Goal: Entertainment & Leisure: Consume media (video, audio)

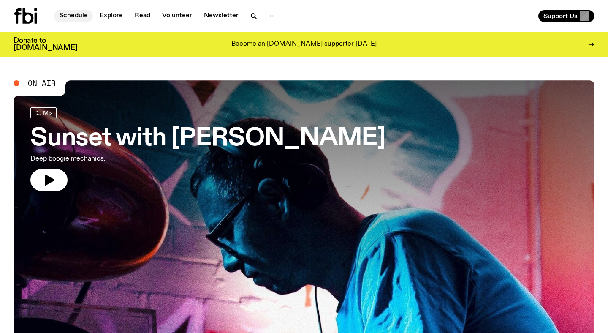
click at [79, 14] on link "Schedule" at bounding box center [73, 16] width 39 height 12
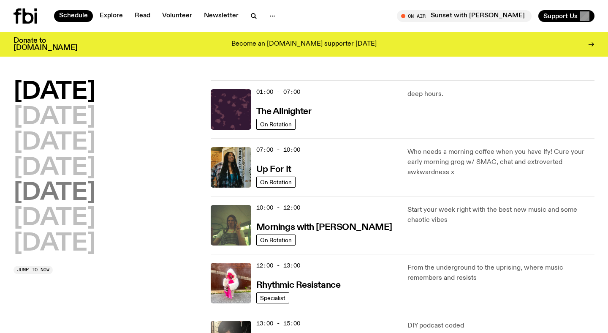
click at [74, 188] on h2 "[DATE]" at bounding box center [55, 193] width 82 height 24
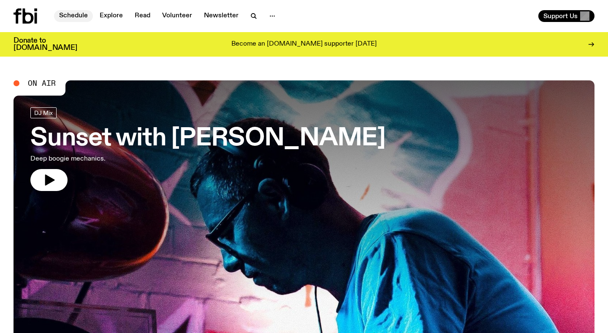
click at [79, 19] on link "Schedule" at bounding box center [73, 16] width 39 height 12
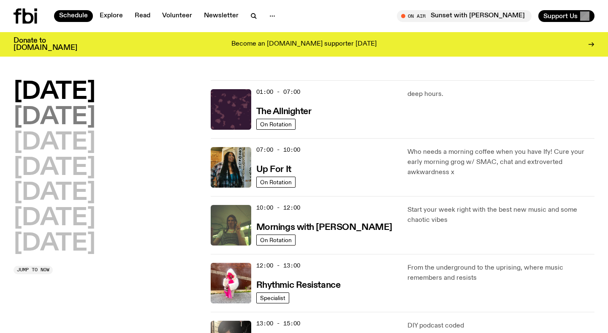
click at [77, 120] on h2 "[DATE]" at bounding box center [55, 118] width 82 height 24
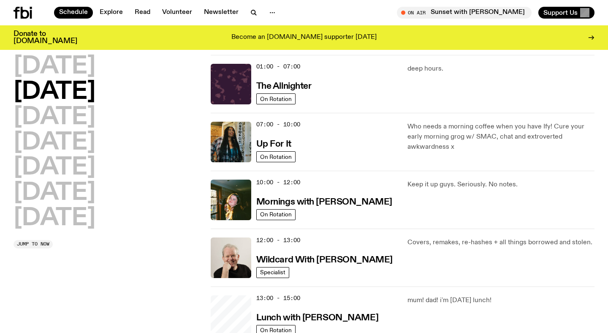
scroll to position [24, 0]
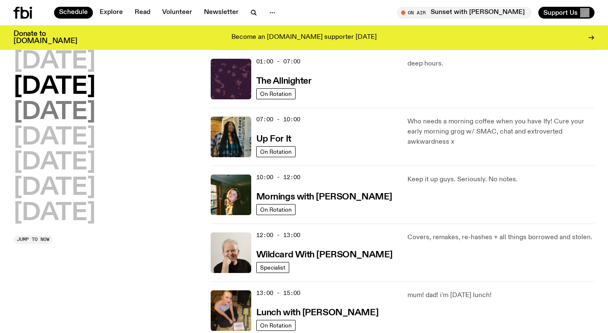
click at [80, 113] on h2 "[DATE]" at bounding box center [55, 113] width 82 height 24
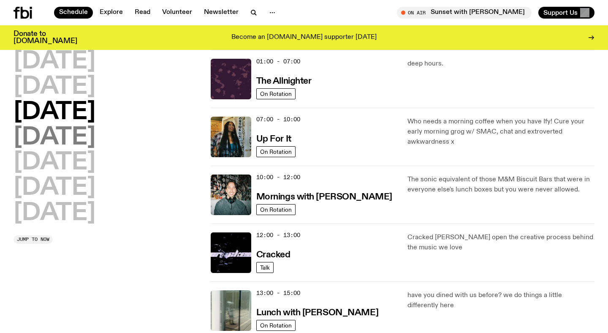
click at [74, 136] on h2 "[DATE]" at bounding box center [55, 138] width 82 height 24
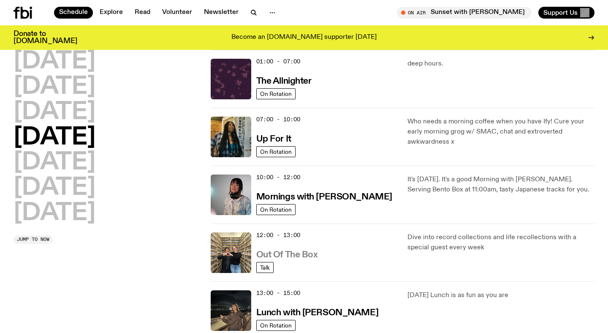
click at [303, 256] on h3 "Out Of The Box" at bounding box center [287, 254] width 62 height 9
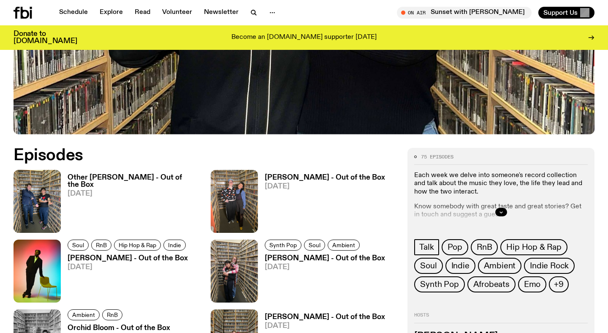
scroll to position [312, 0]
click at [111, 178] on h3 "Other [PERSON_NAME] - Out of the Box" at bounding box center [134, 181] width 133 height 14
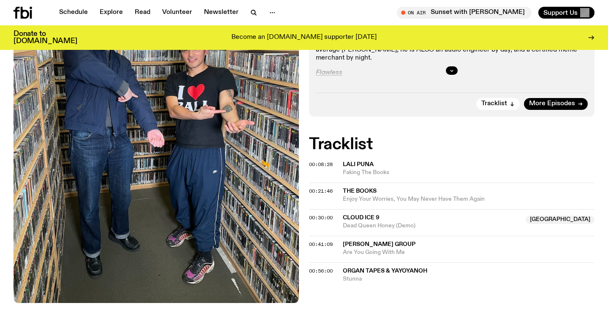
scroll to position [127, 0]
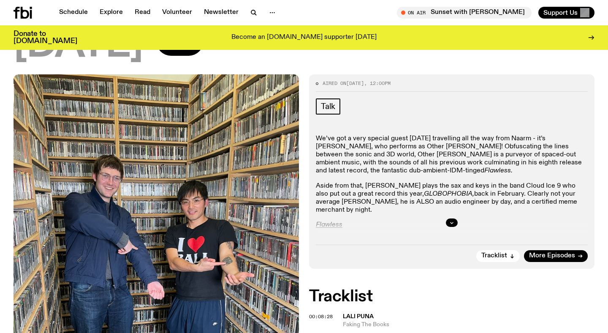
click at [456, 209] on div at bounding box center [452, 222] width 272 height 27
click at [453, 220] on icon "button" at bounding box center [451, 222] width 5 height 5
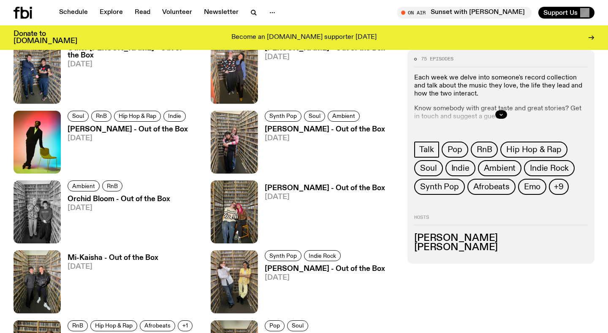
scroll to position [351, 0]
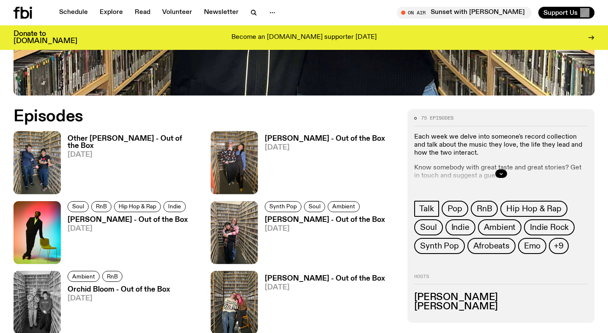
click at [115, 141] on h3 "Other [PERSON_NAME] - Out of the Box" at bounding box center [134, 142] width 133 height 14
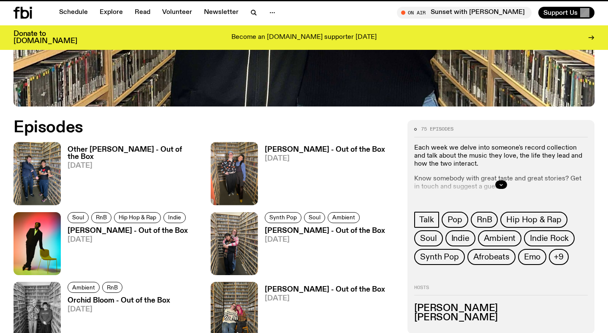
scroll to position [345, 0]
